Goal: Navigation & Orientation: Find specific page/section

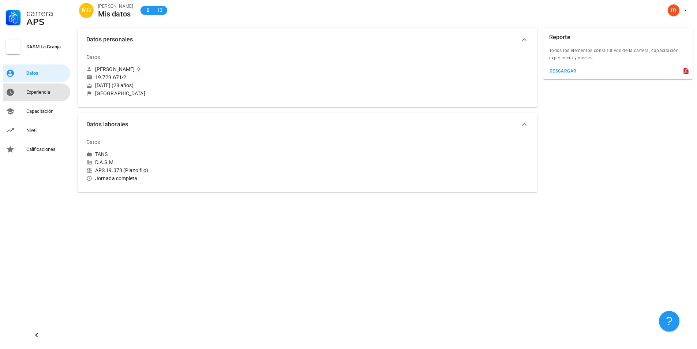
click at [49, 95] on div "Experiencia" at bounding box center [46, 92] width 41 height 12
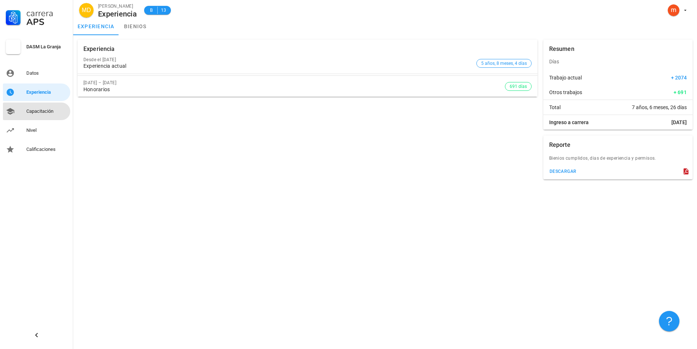
click at [20, 110] on link "Capacitación" at bounding box center [36, 111] width 67 height 18
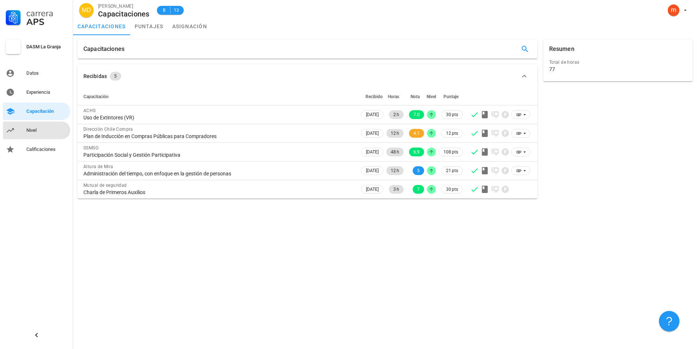
click at [20, 130] on link "Nivel" at bounding box center [36, 130] width 67 height 18
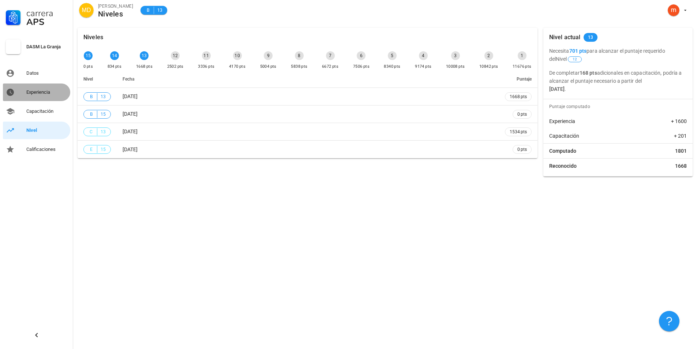
click at [35, 93] on div "Experiencia" at bounding box center [46, 92] width 41 height 6
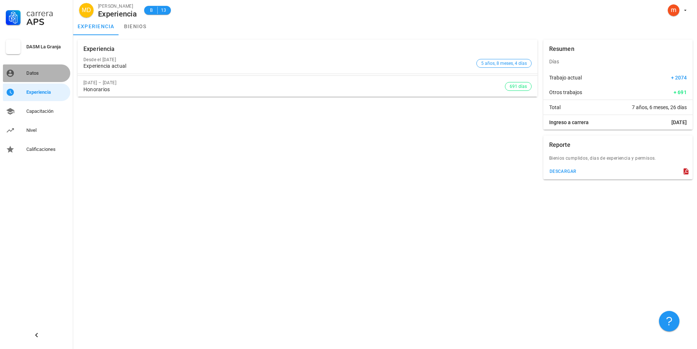
click at [35, 74] on div "Datos" at bounding box center [46, 73] width 41 height 6
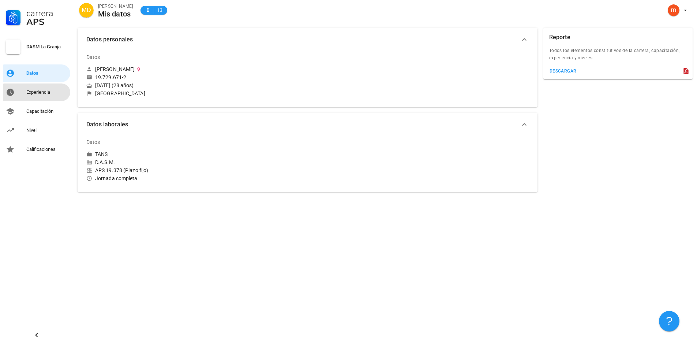
click at [29, 92] on div "Experiencia" at bounding box center [46, 92] width 41 height 6
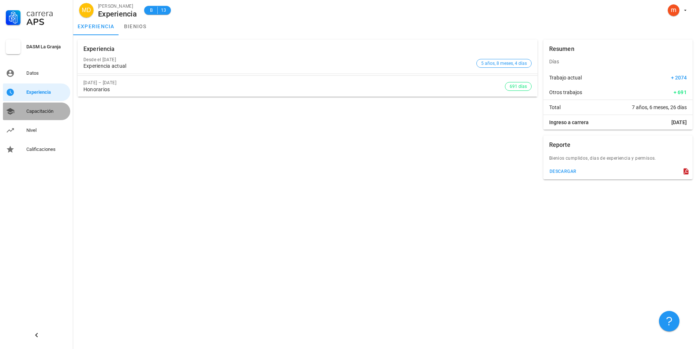
click at [25, 109] on link "Capacitación" at bounding box center [36, 111] width 67 height 18
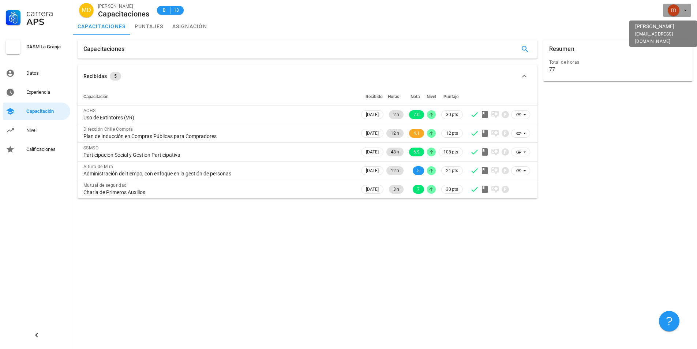
click at [685, 10] on icon "button" at bounding box center [685, 10] width 3 height 1
click at [680, 33] on div "Salir" at bounding box center [681, 28] width 12 height 15
